Goal: Task Accomplishment & Management: Complete application form

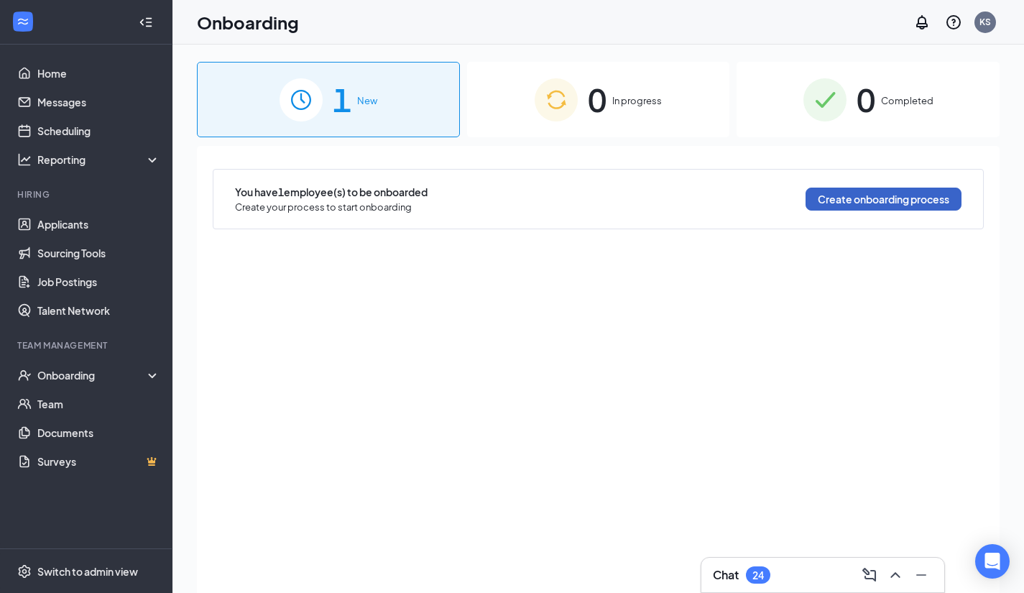
click at [866, 203] on button "Create onboarding process" at bounding box center [884, 199] width 156 height 23
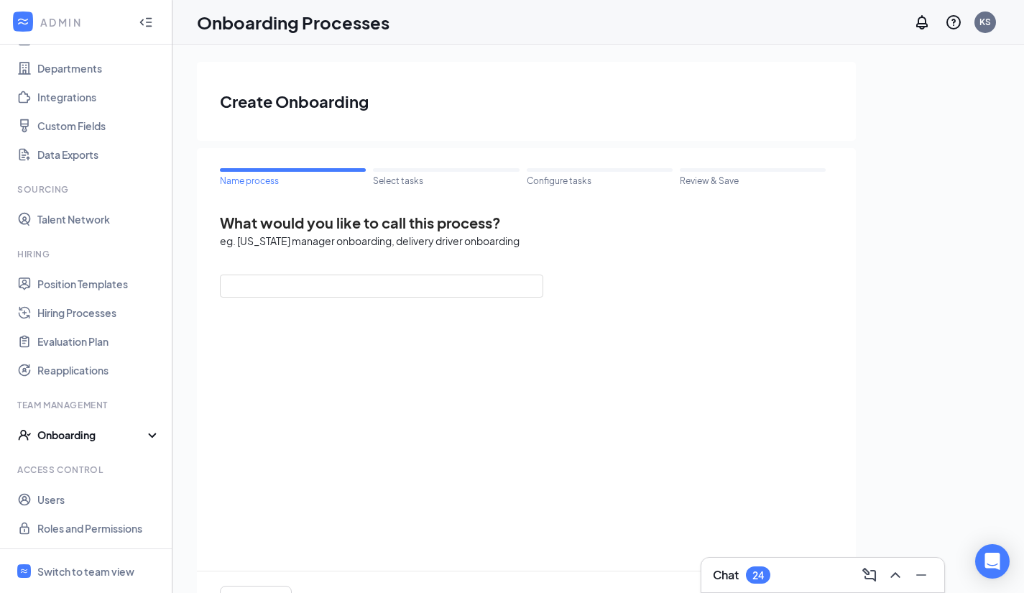
scroll to position [65, 0]
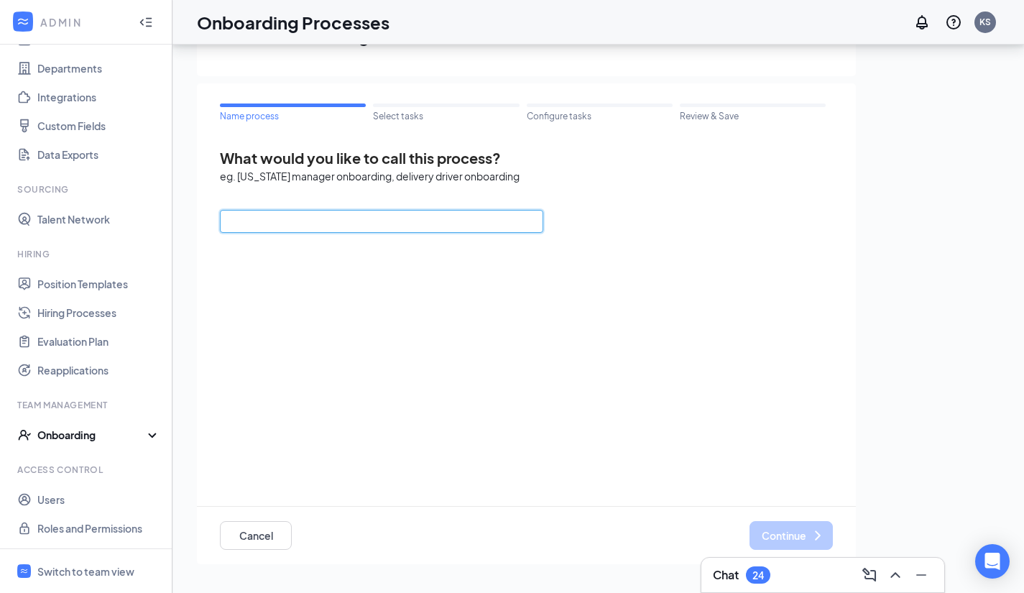
click at [327, 228] on input "text" at bounding box center [382, 221] width 324 height 23
type input "Team Member Onboarding"
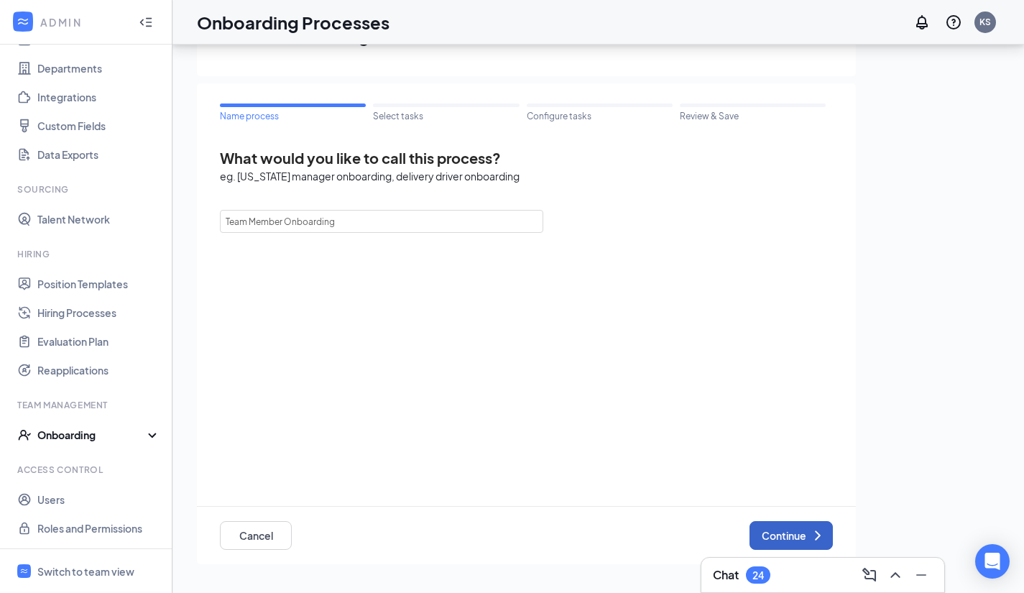
click at [778, 533] on button "Continue" at bounding box center [791, 535] width 83 height 29
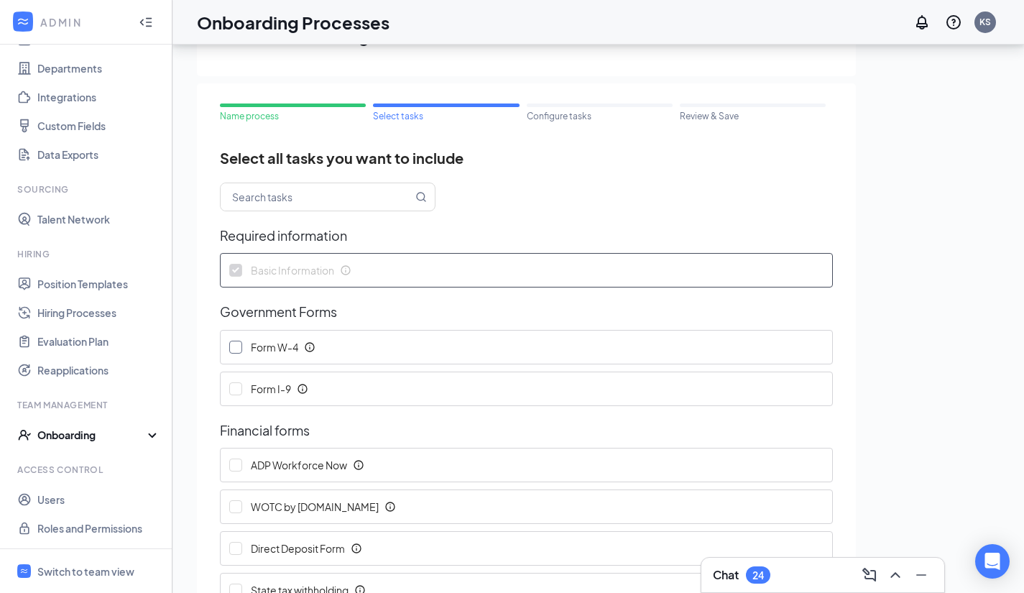
click at [241, 346] on input "Form W-4" at bounding box center [235, 347] width 13 height 13
checkbox input "true"
click at [233, 390] on input "Form I-9" at bounding box center [235, 388] width 13 height 13
checkbox input "true"
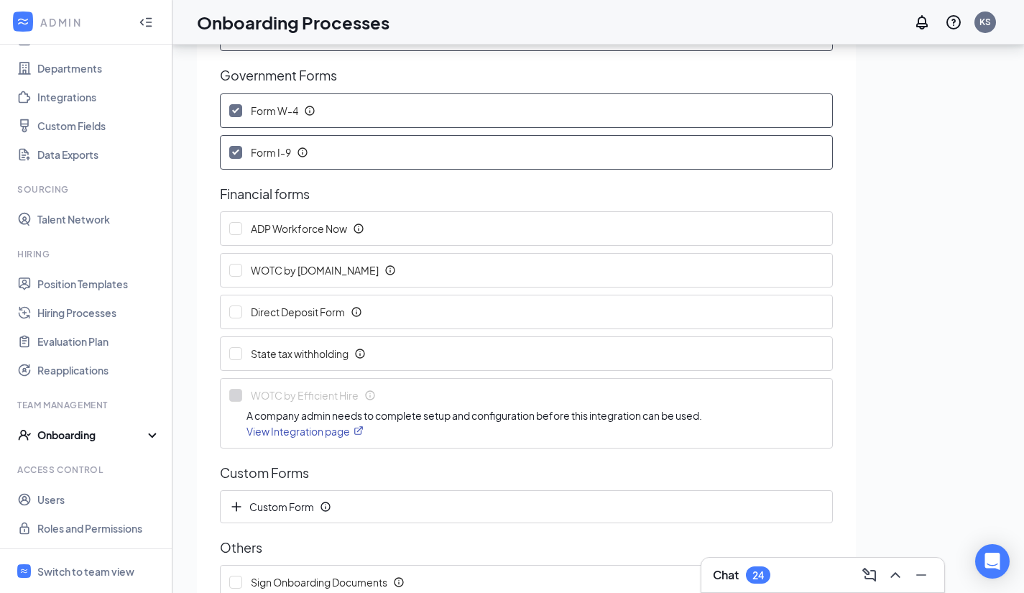
scroll to position [237, 0]
click at [237, 354] on input "State tax withholding" at bounding box center [235, 353] width 13 height 13
checkbox input "true"
click at [235, 307] on input "Direct Deposit Form" at bounding box center [235, 311] width 13 height 13
checkbox input "true"
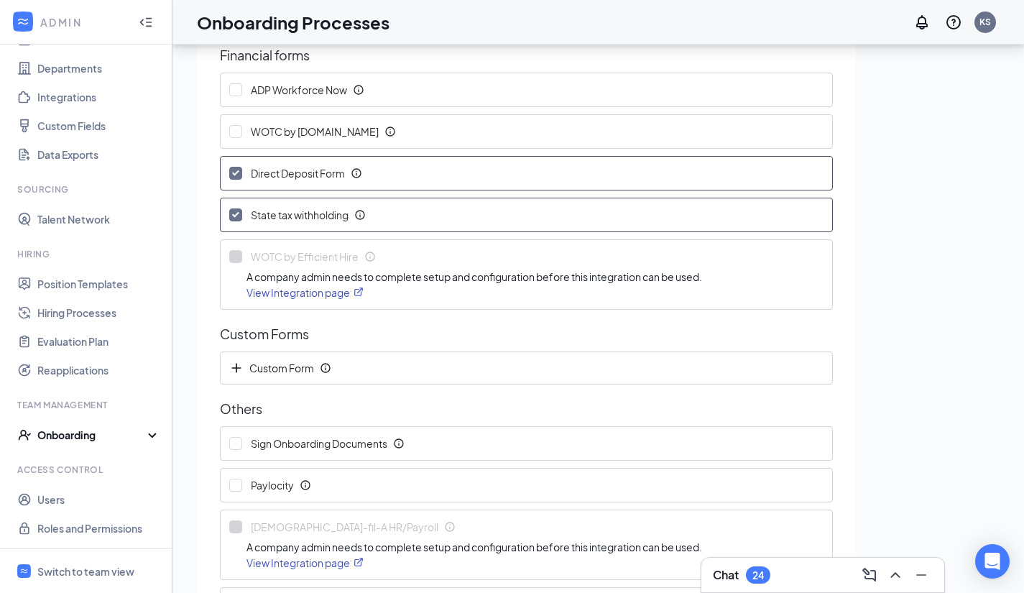
scroll to position [395, 0]
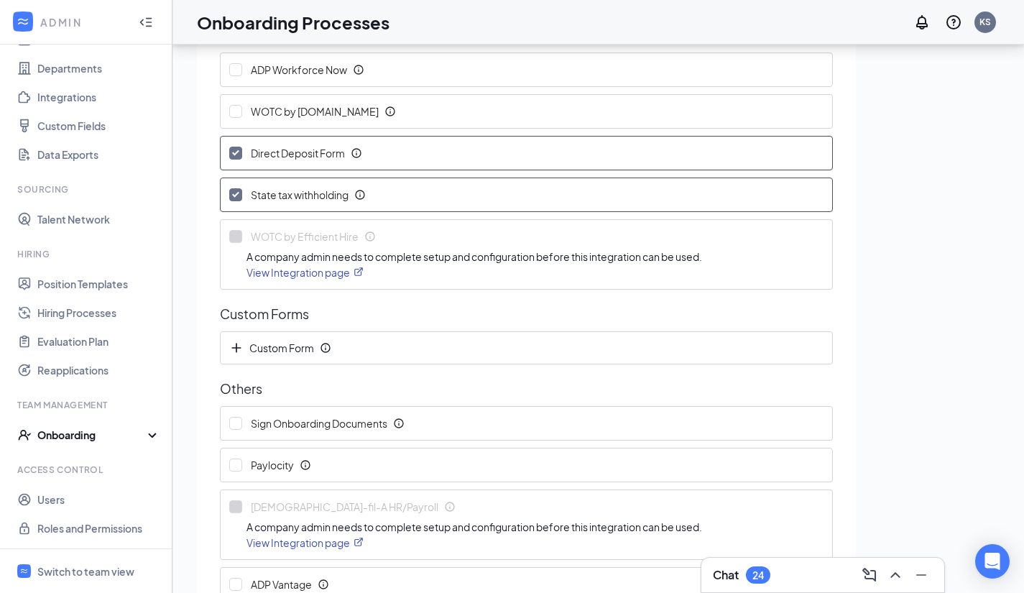
click at [289, 352] on span "Custom Form" at bounding box center [274, 348] width 91 height 14
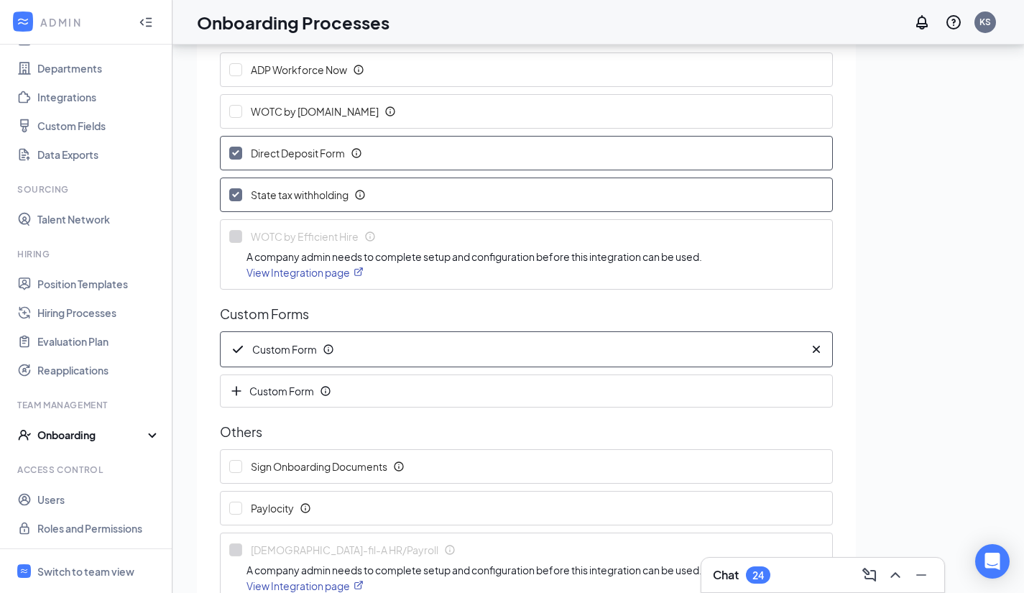
click at [289, 352] on span "Custom Form" at bounding box center [275, 349] width 93 height 17
click at [809, 344] on icon "Cross" at bounding box center [816, 349] width 14 height 14
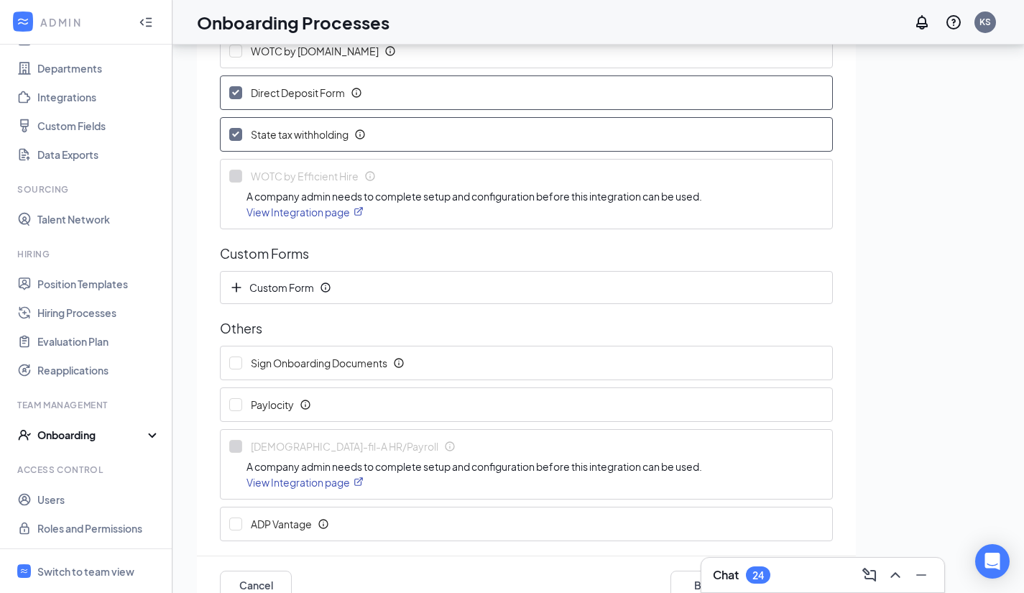
scroll to position [488, 0]
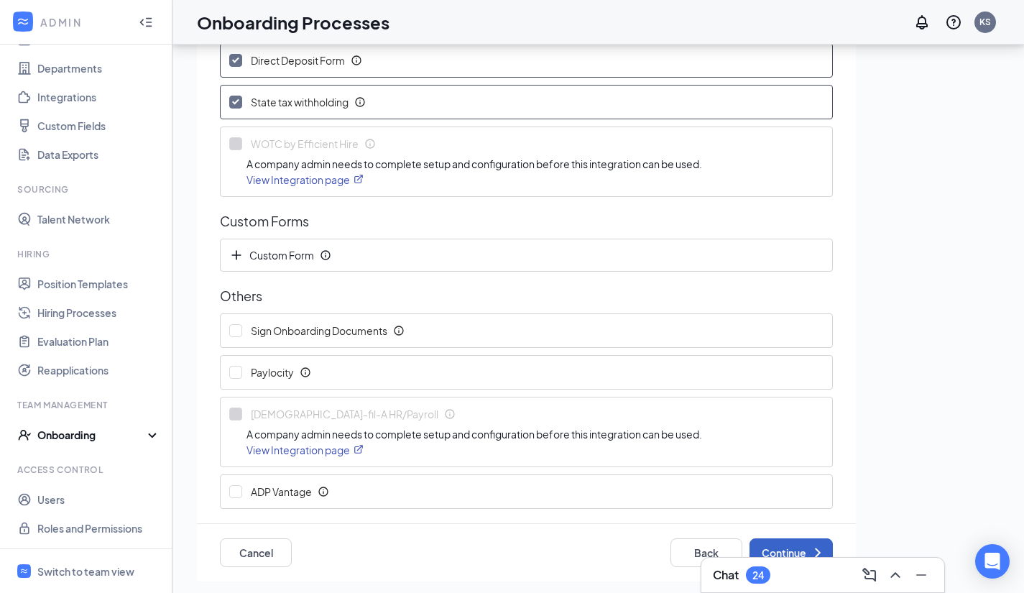
click at [762, 548] on button "Continue" at bounding box center [791, 552] width 83 height 29
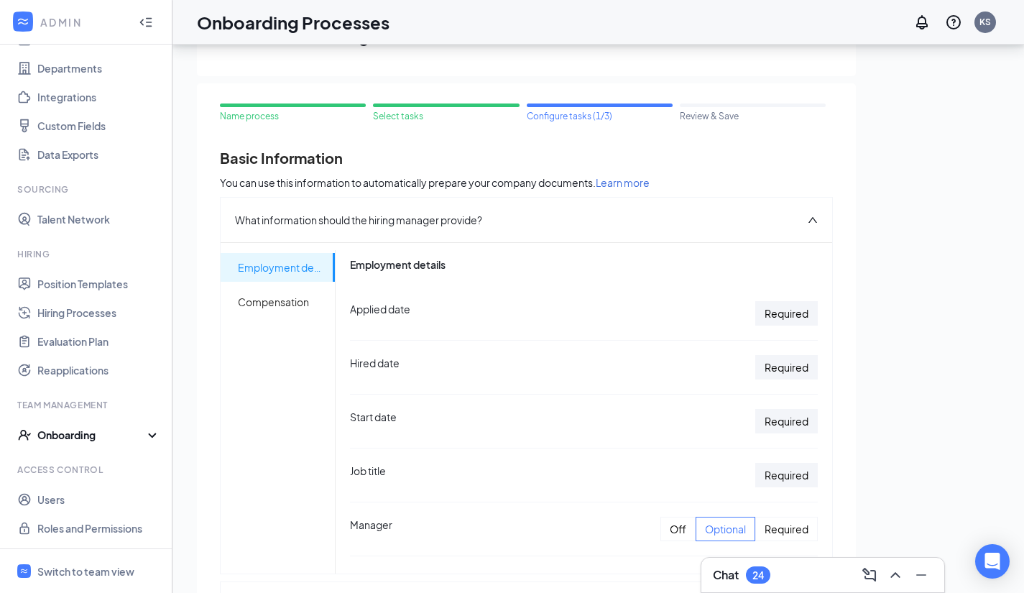
scroll to position [2, 0]
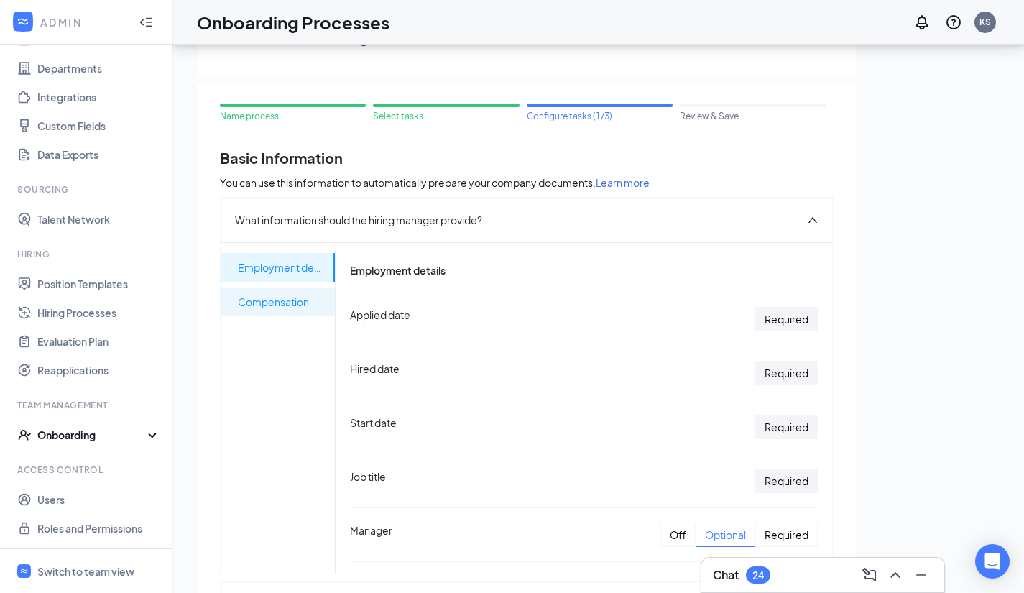
click at [285, 304] on span "Compensation" at bounding box center [281, 302] width 86 height 29
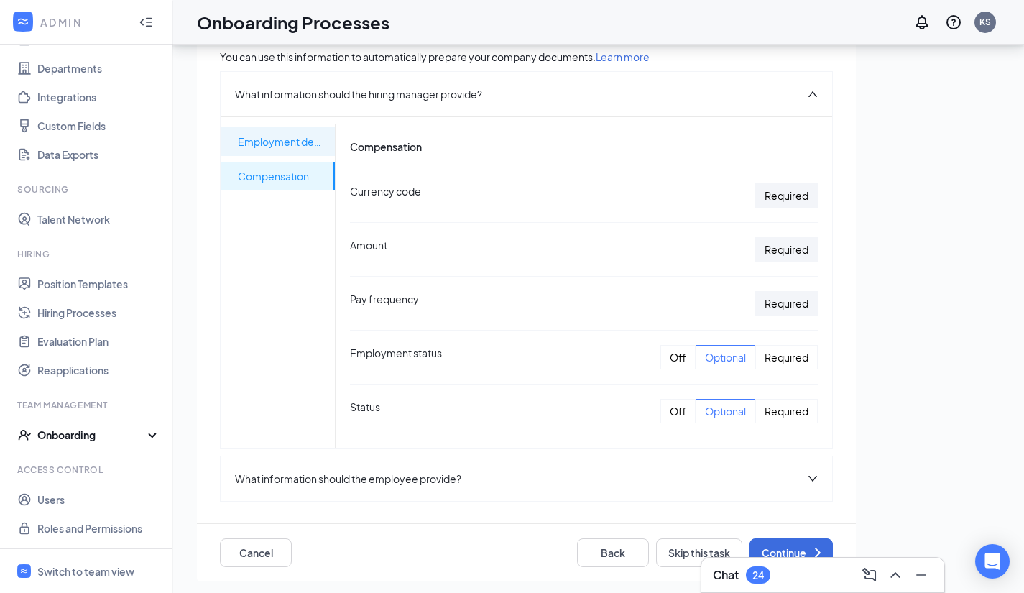
click at [288, 137] on span "Employment details" at bounding box center [281, 141] width 86 height 29
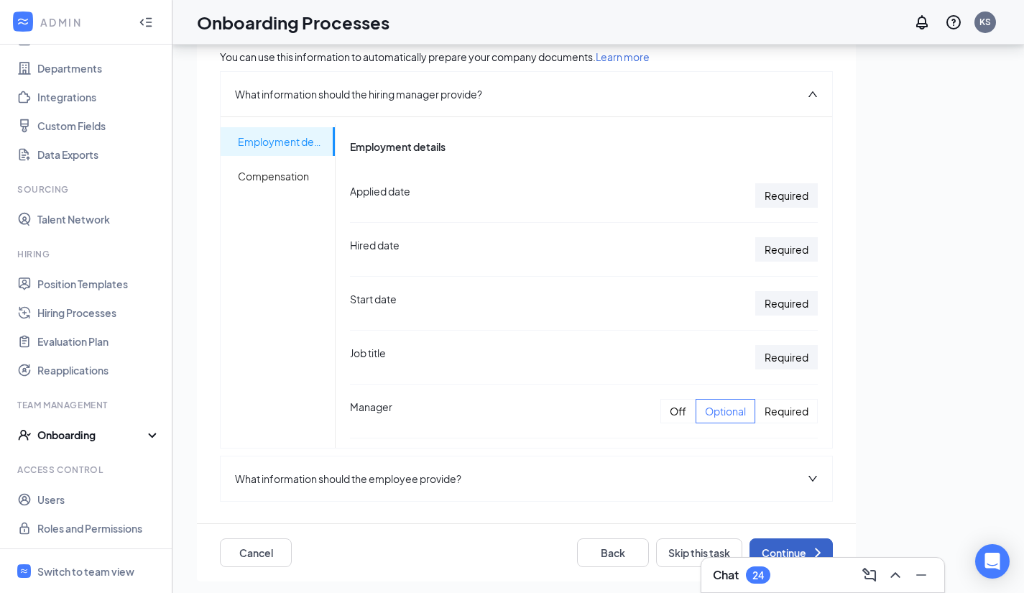
click at [784, 543] on button "Continue" at bounding box center [791, 552] width 83 height 29
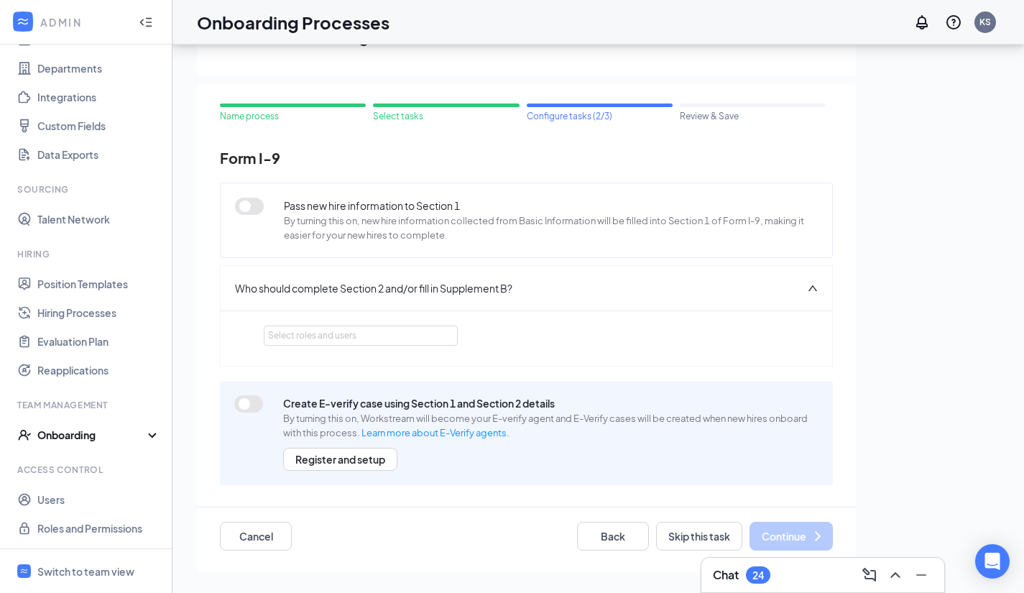
click at [286, 327] on div "Select roles and users" at bounding box center [360, 335] width 184 height 19
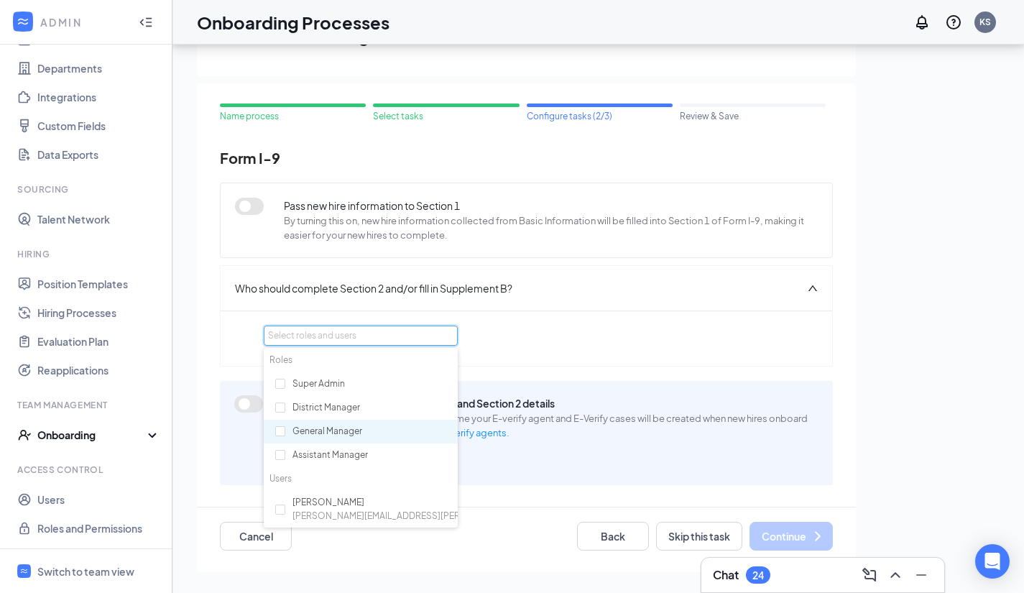
click at [285, 431] on div "General Manager" at bounding box center [361, 432] width 194 height 24
checkbox input "true"
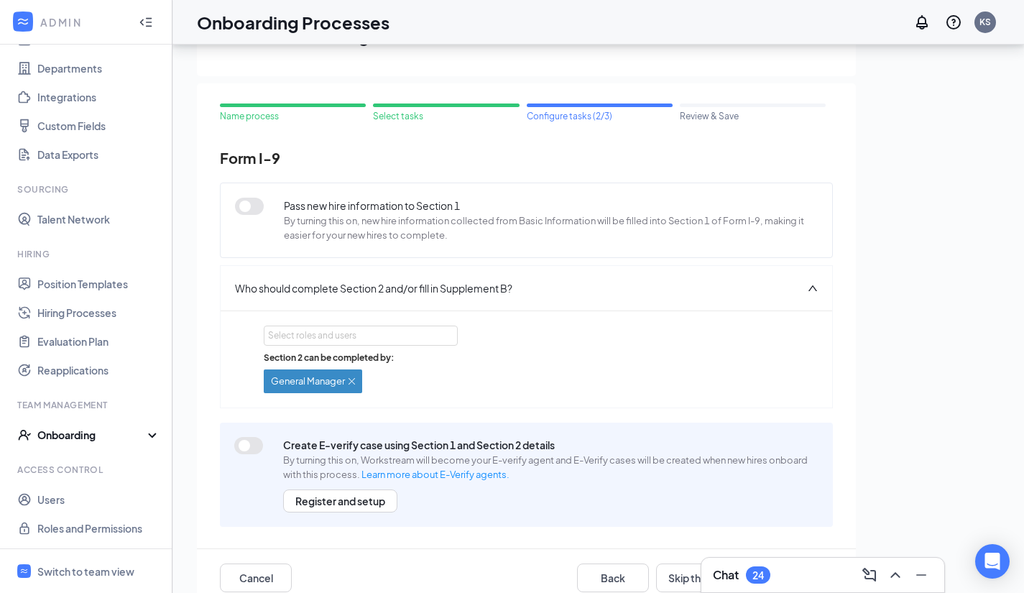
drag, startPoint x: 544, startPoint y: 349, endPoint x: 509, endPoint y: 405, distance: 66.8
click at [509, 405] on div "Select roles and users Section 2 can be completed by: General Manager" at bounding box center [527, 359] width 612 height 97
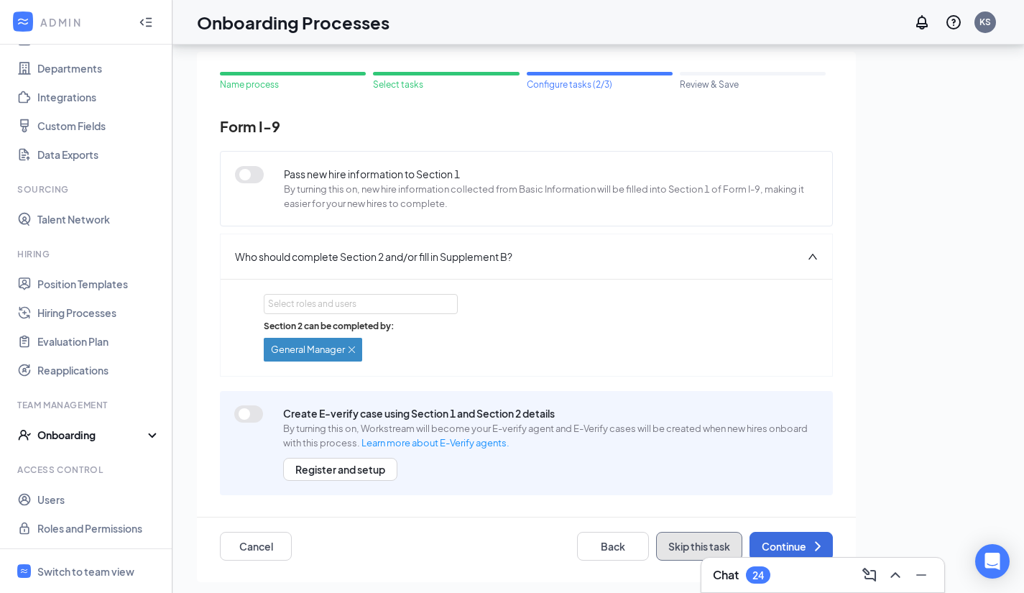
click at [676, 546] on button "Skip this task" at bounding box center [699, 546] width 86 height 29
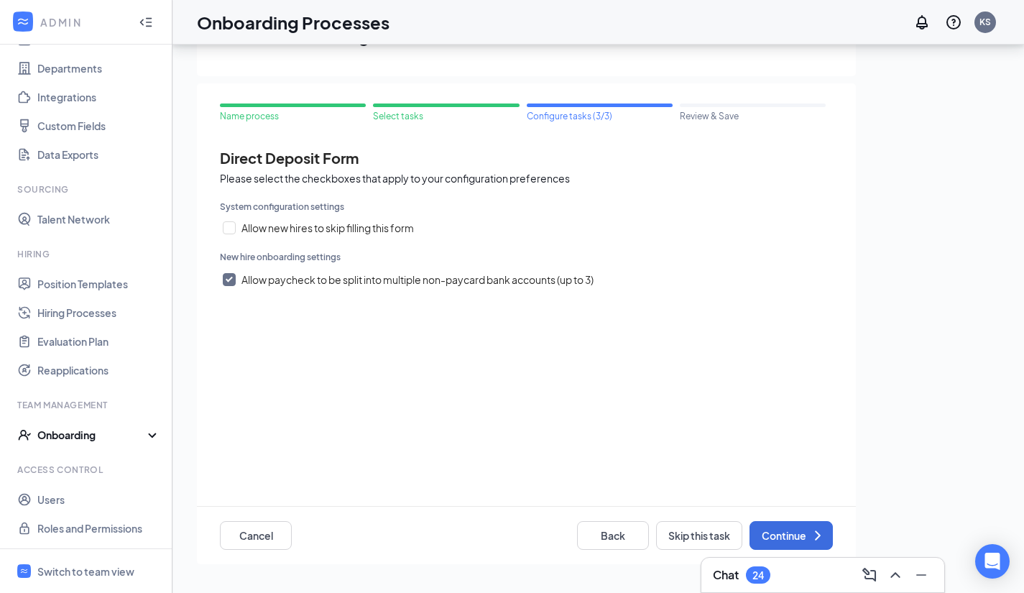
scroll to position [0, 0]
click at [784, 539] on button "Continue" at bounding box center [791, 535] width 83 height 29
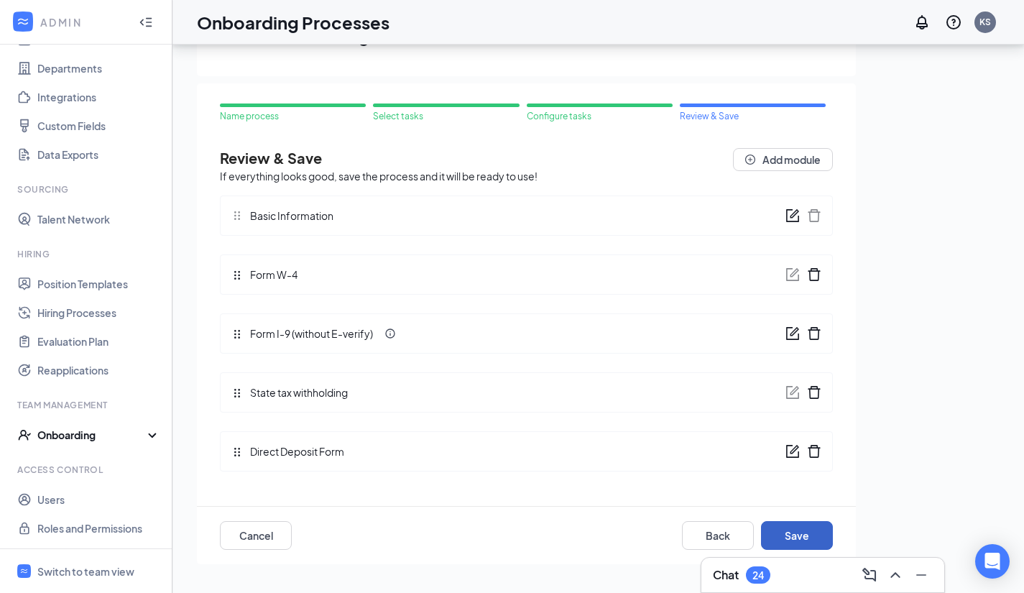
click at [799, 536] on button "Save" at bounding box center [797, 535] width 72 height 29
